Goal: Use online tool/utility: Utilize a website feature to perform a specific function

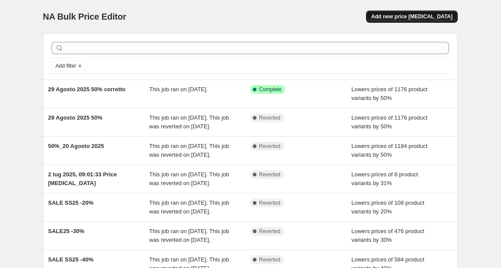
click at [417, 17] on span "Add new price [MEDICAL_DATA]" at bounding box center [412, 16] width 81 height 7
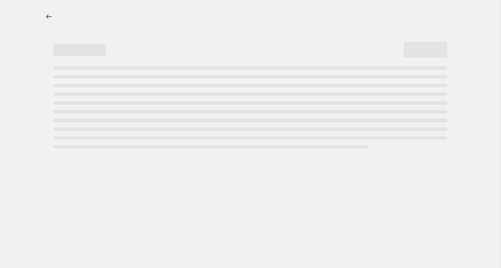
select select "percentage"
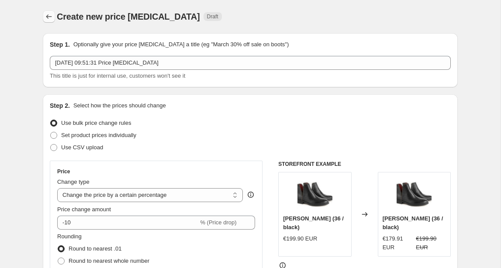
click at [51, 13] on icon "Price change jobs" at bounding box center [49, 16] width 9 height 9
